Goal: Information Seeking & Learning: Learn about a topic

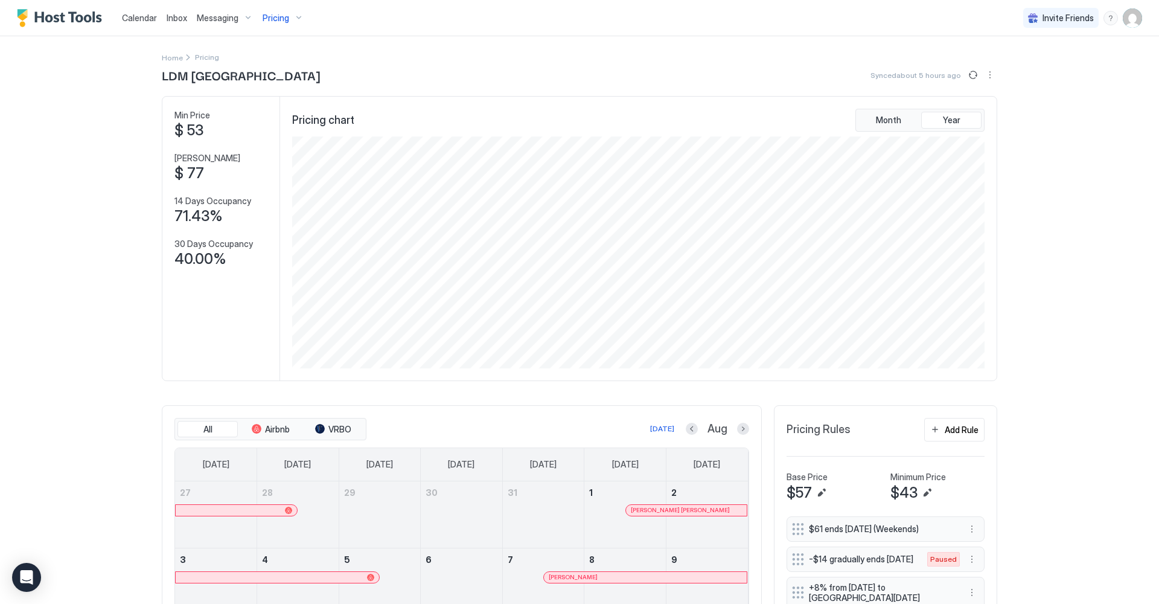
scroll to position [232, 695]
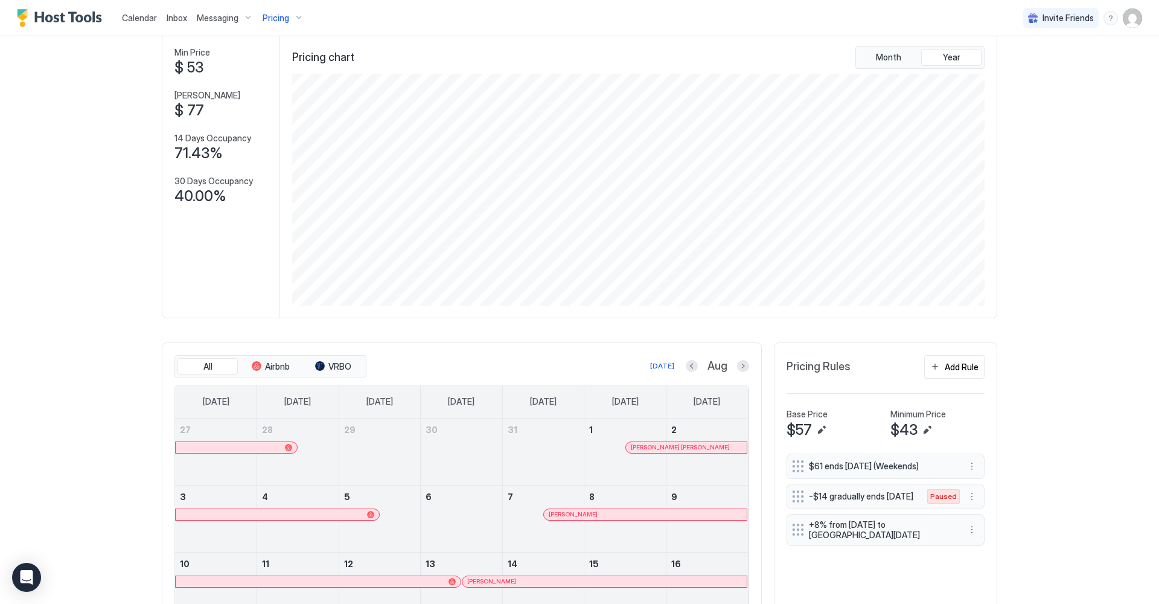
click at [296, 17] on div "Pricing" at bounding box center [283, 18] width 51 height 21
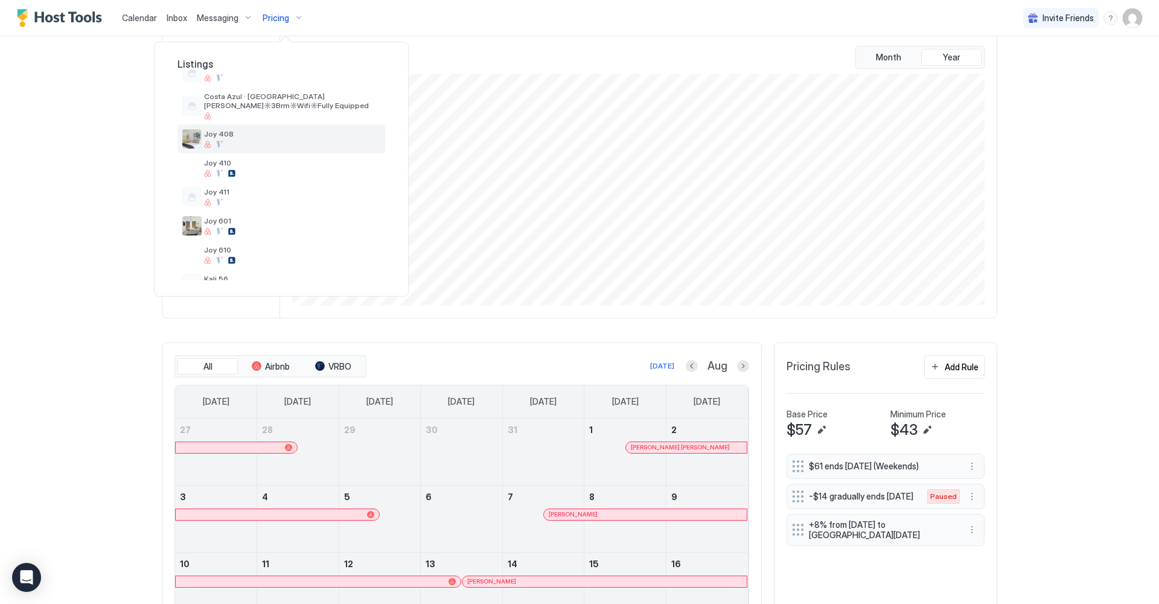
scroll to position [150, 0]
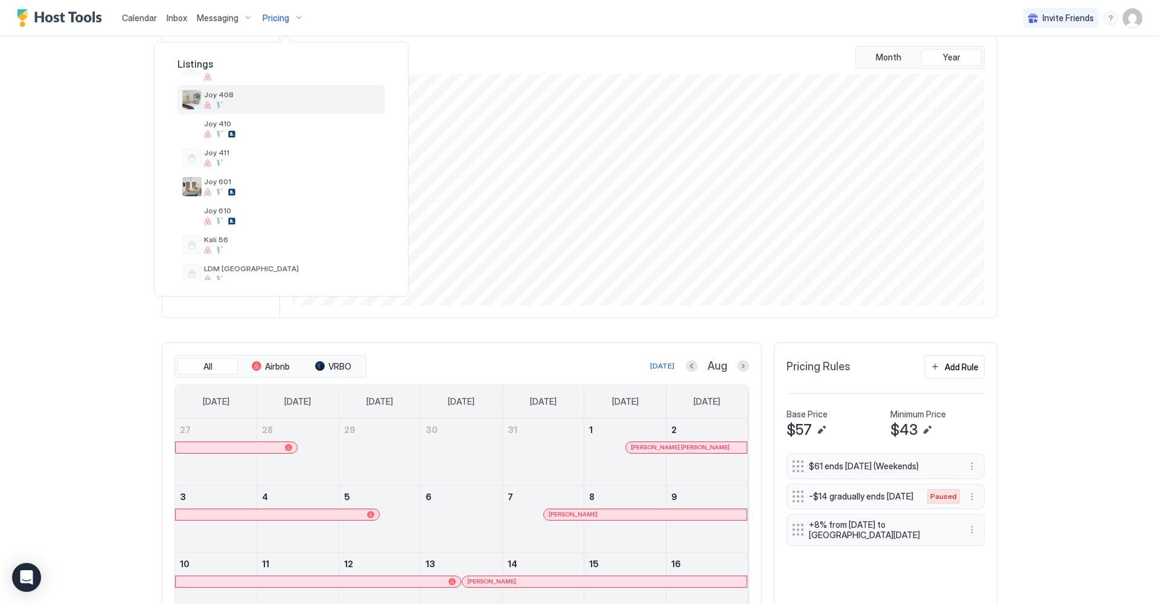
click at [278, 104] on div at bounding box center [292, 104] width 176 height 7
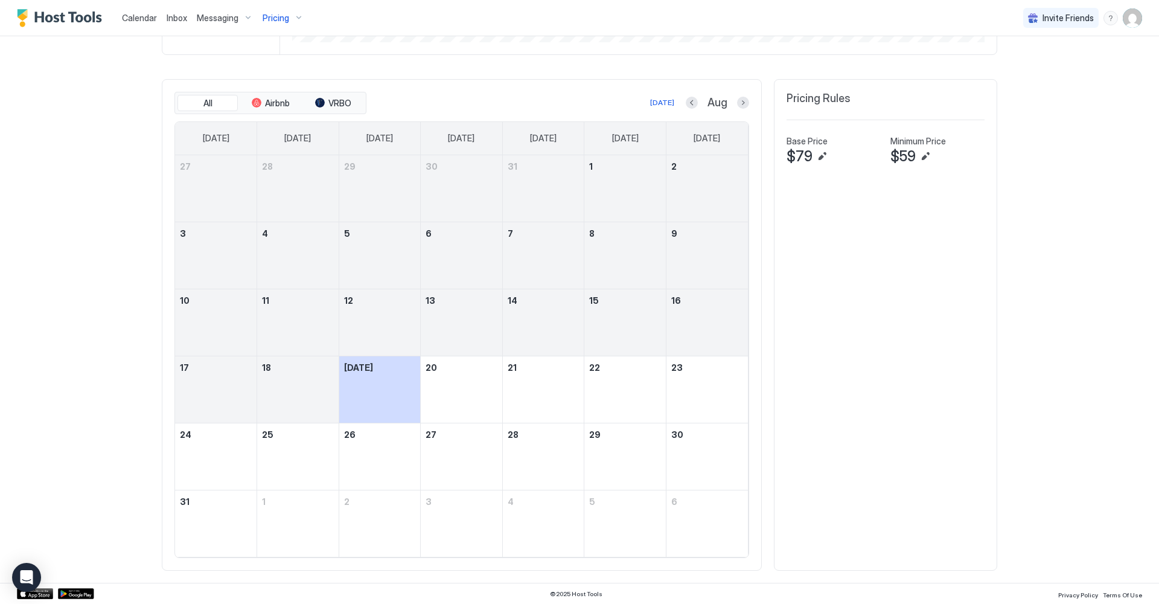
scroll to position [325, 0]
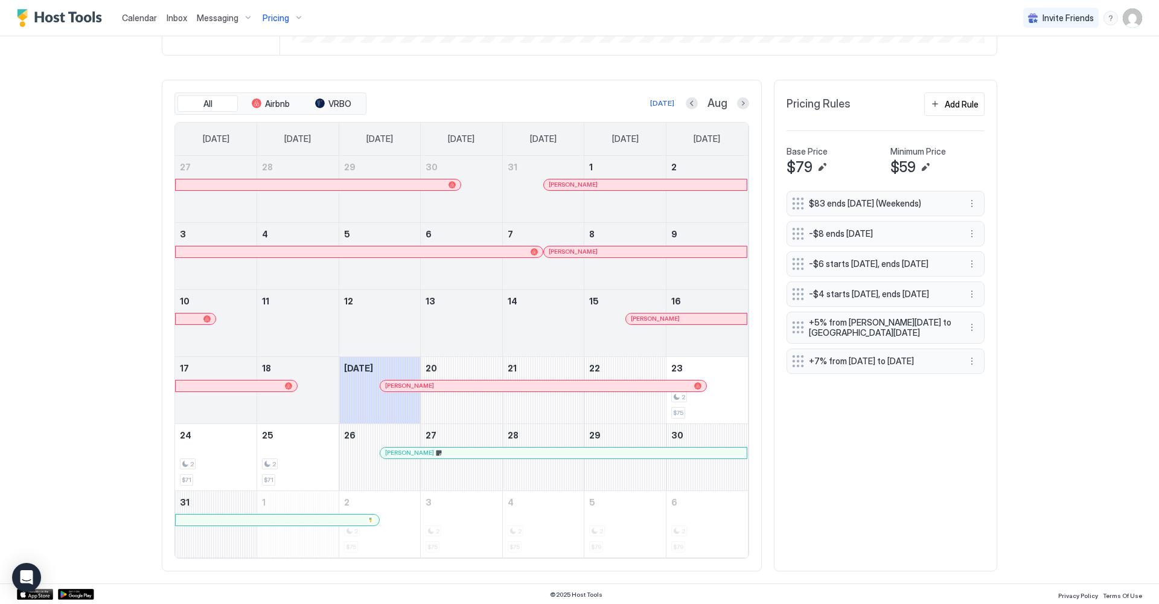
click at [388, 384] on div at bounding box center [387, 386] width 10 height 10
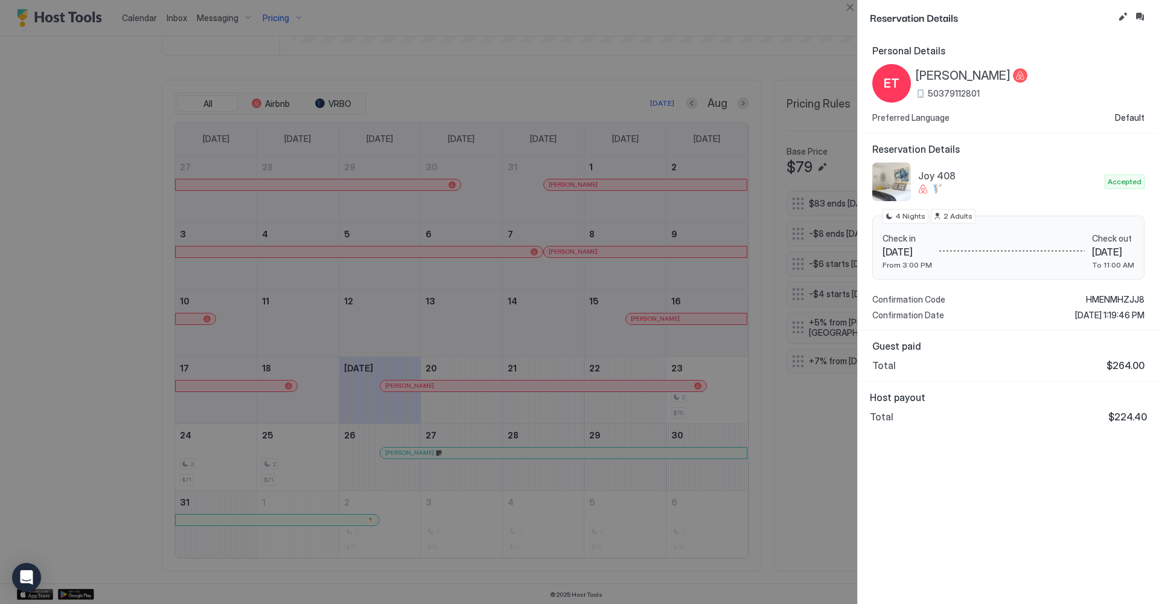
click at [783, 473] on div at bounding box center [579, 302] width 1159 height 604
click at [849, 5] on button "Close" at bounding box center [850, 7] width 14 height 14
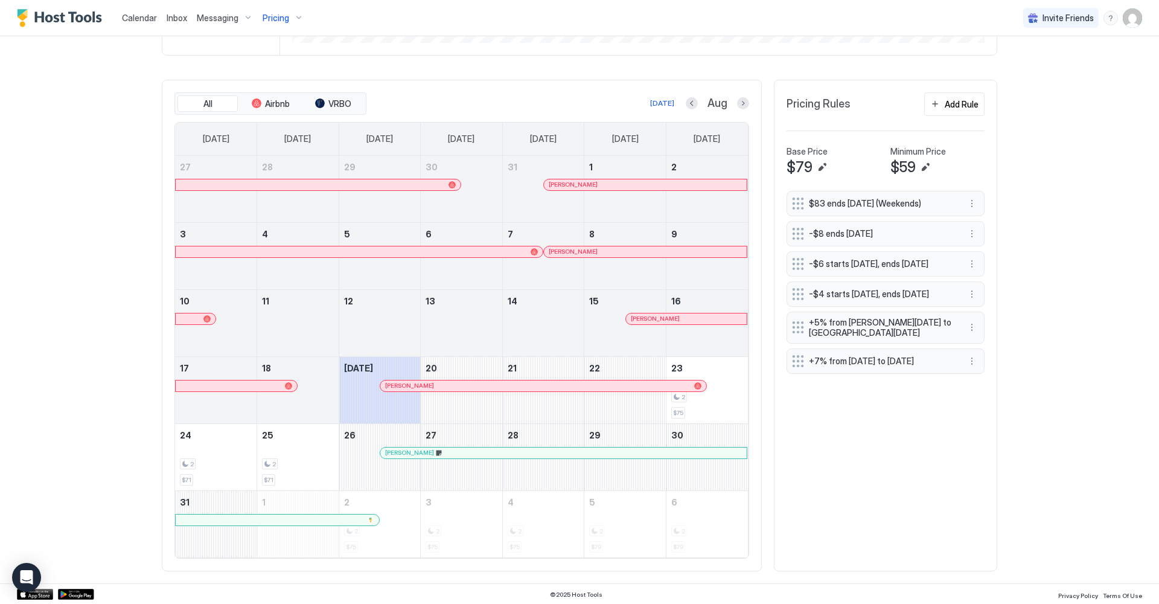
click at [552, 183] on div at bounding box center [552, 185] width 10 height 10
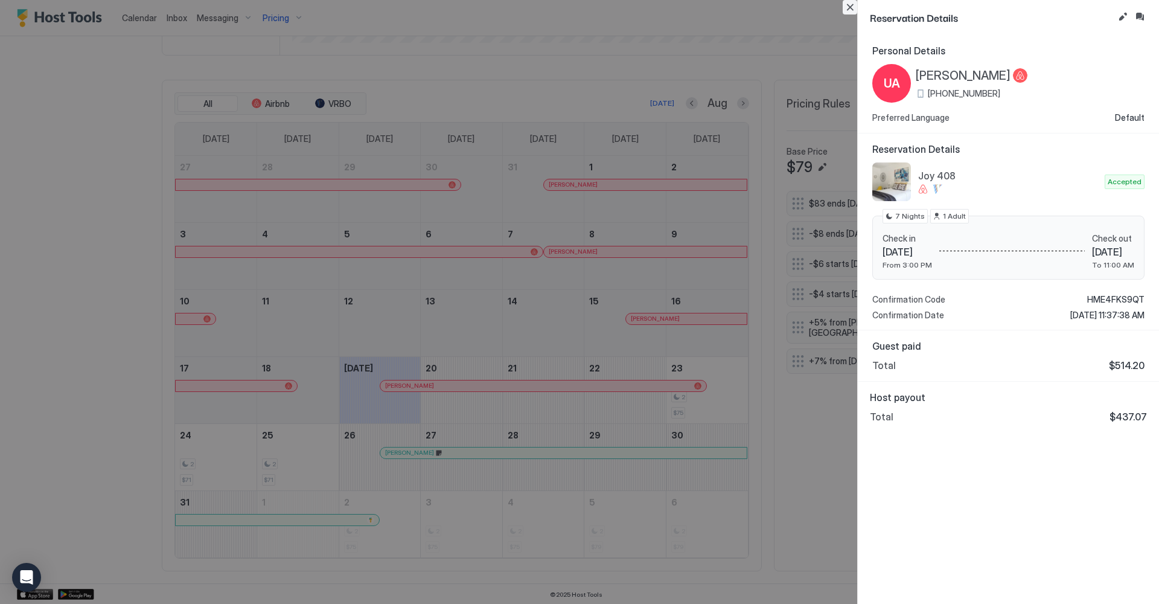
click at [847, 1] on button "Close" at bounding box center [850, 7] width 14 height 14
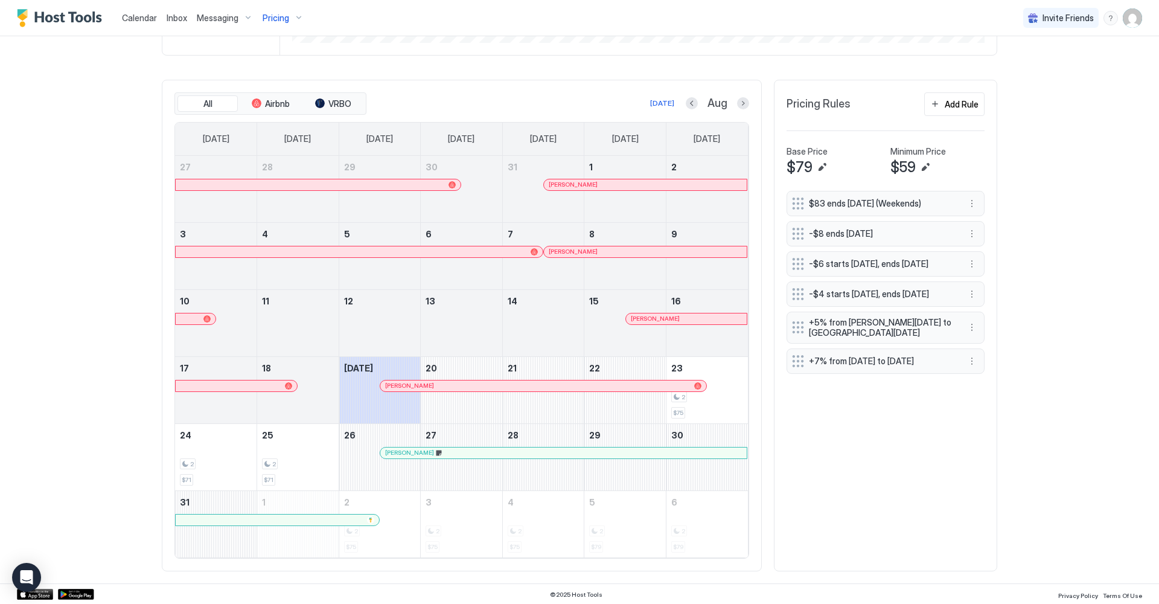
click at [557, 246] on div "[PERSON_NAME]" at bounding box center [645, 251] width 203 height 11
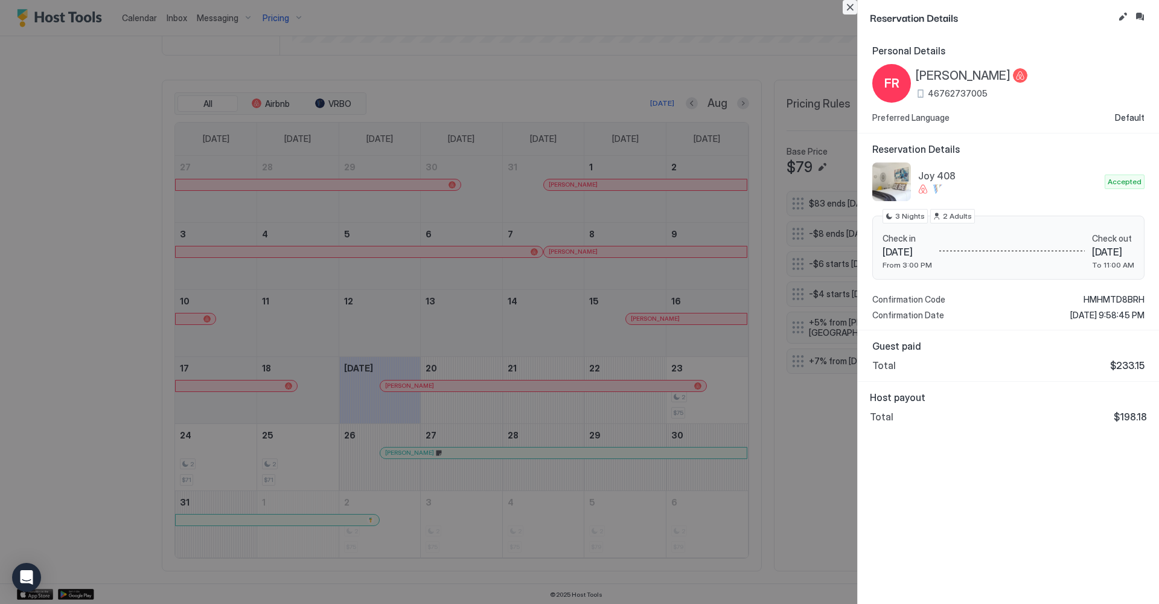
click at [850, 8] on button "Close" at bounding box center [850, 7] width 14 height 14
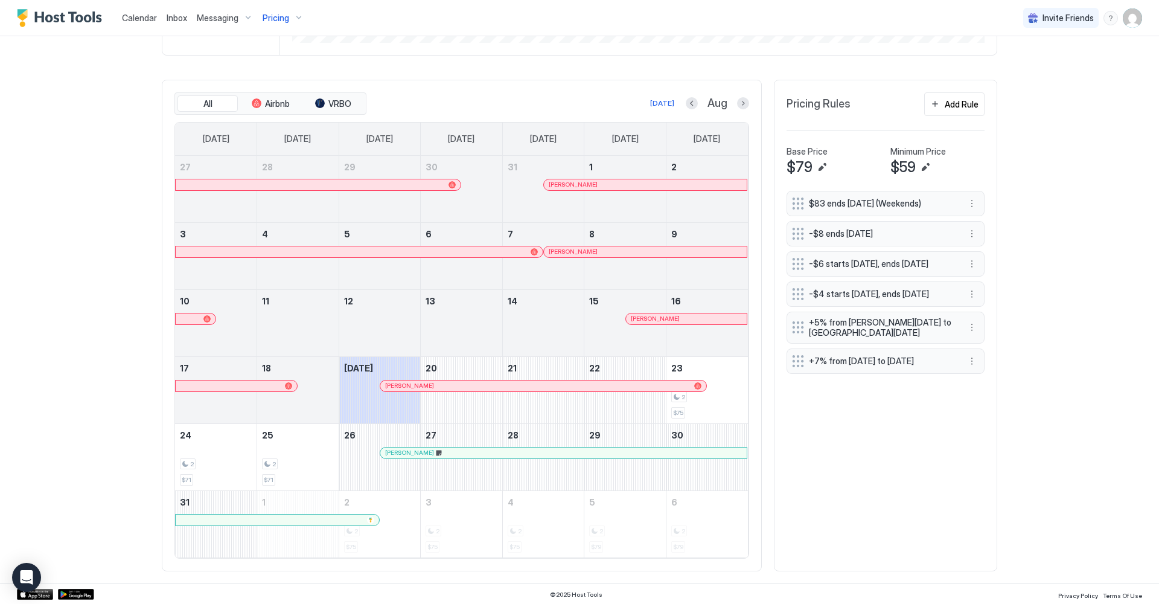
click at [634, 316] on div at bounding box center [633, 319] width 10 height 10
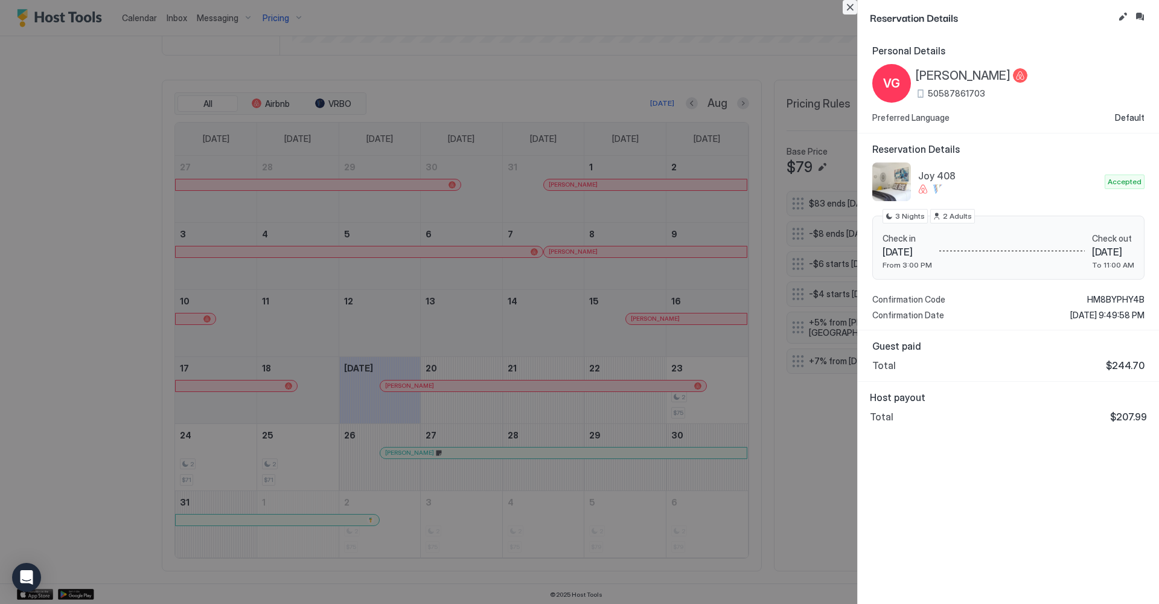
click at [851, 4] on button "Close" at bounding box center [850, 7] width 14 height 14
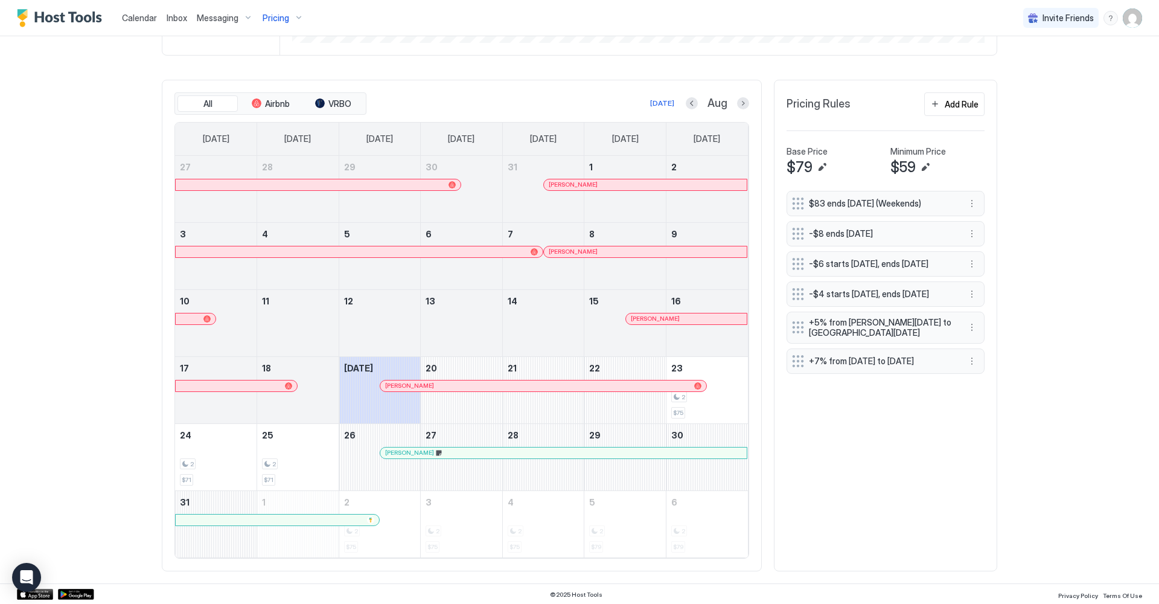
scroll to position [324, 0]
click at [388, 388] on div at bounding box center [388, 388] width 10 height 10
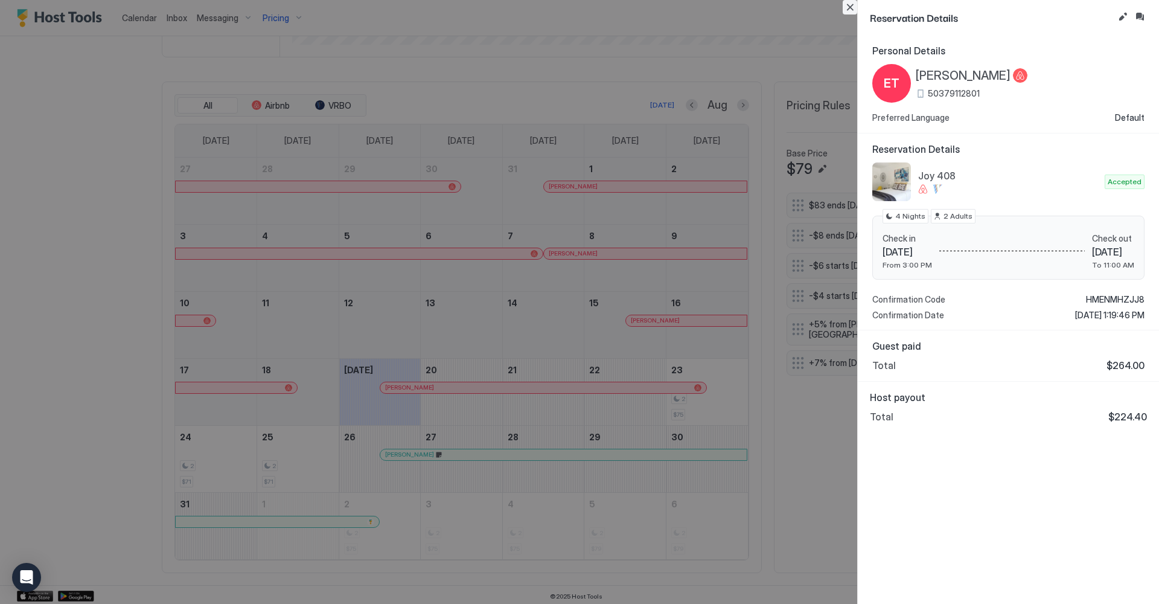
click at [850, 7] on button "Close" at bounding box center [850, 7] width 14 height 14
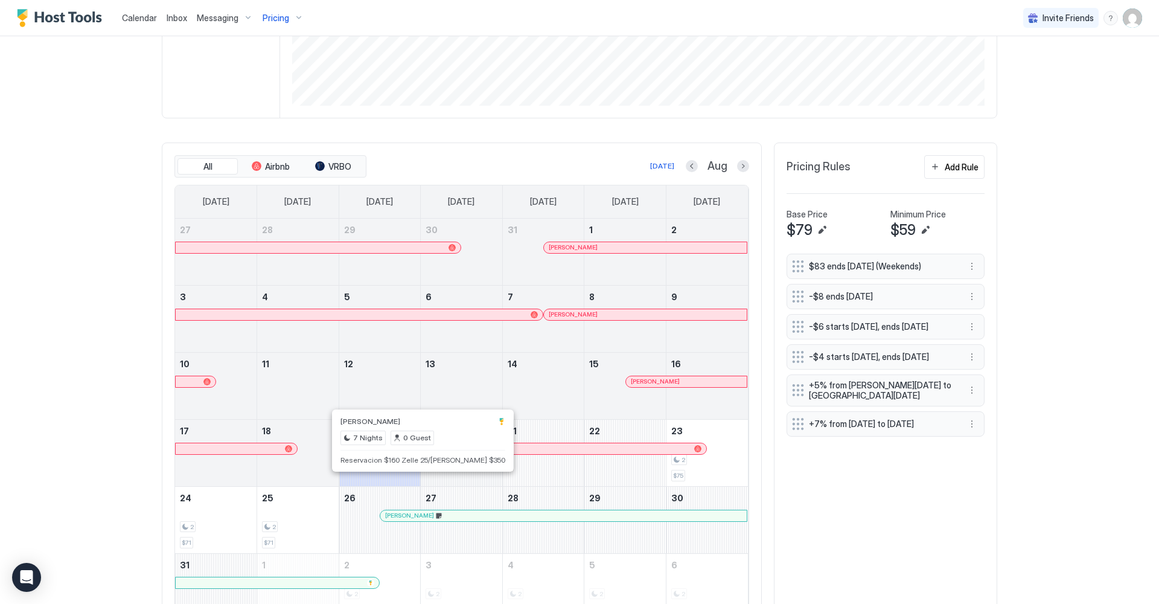
scroll to position [260, 0]
